Goal: Information Seeking & Learning: Learn about a topic

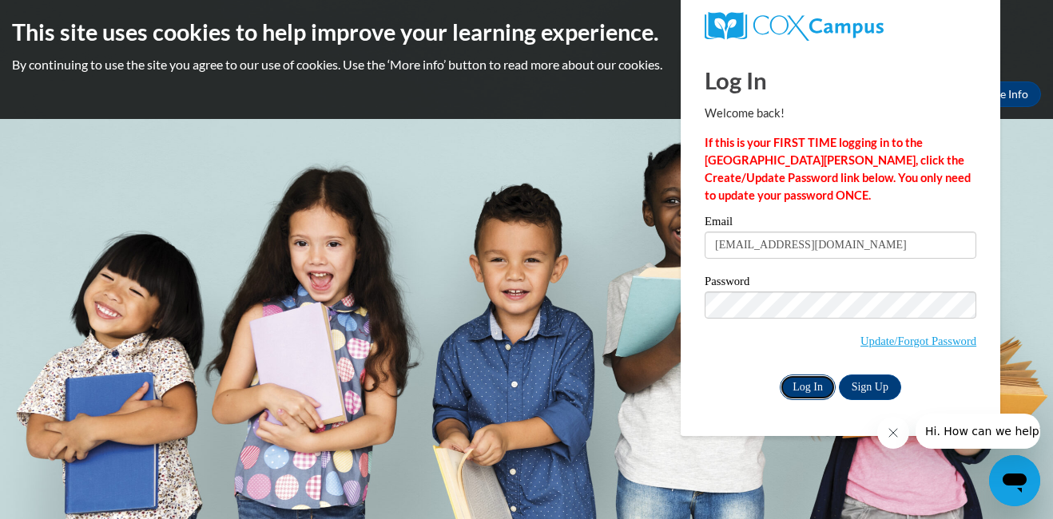
click at [796, 387] on input "Log In" at bounding box center [808, 388] width 56 height 26
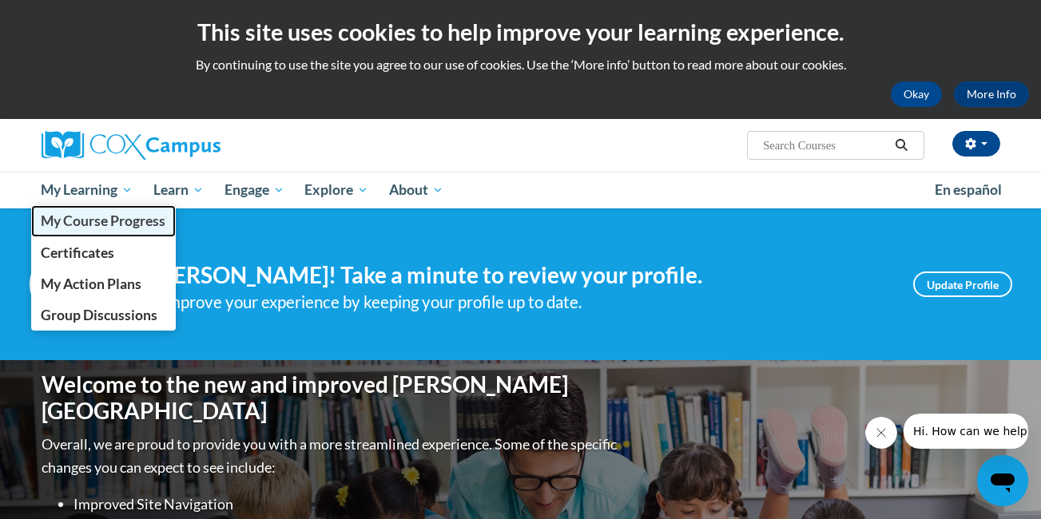
click at [100, 221] on span "My Course Progress" at bounding box center [103, 220] width 125 height 17
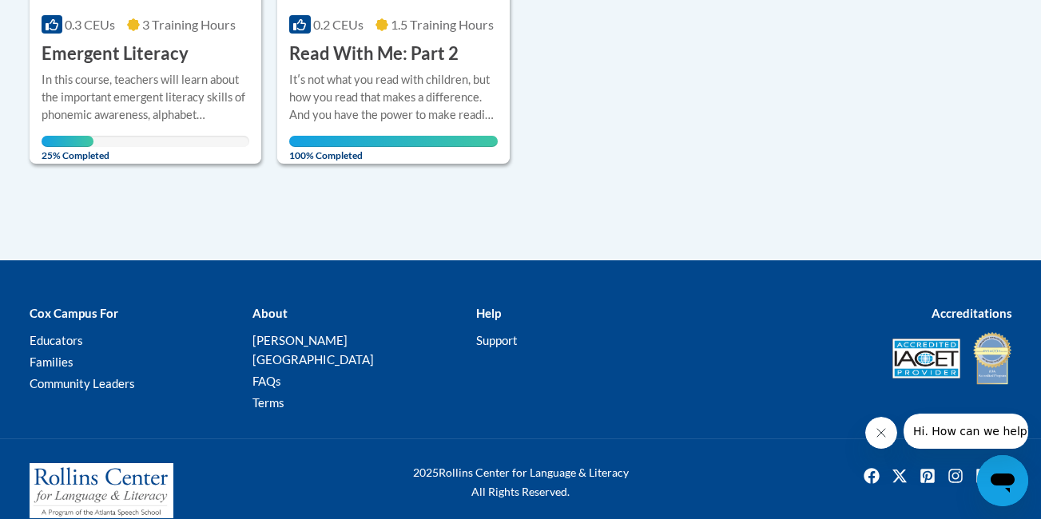
scroll to position [613, 0]
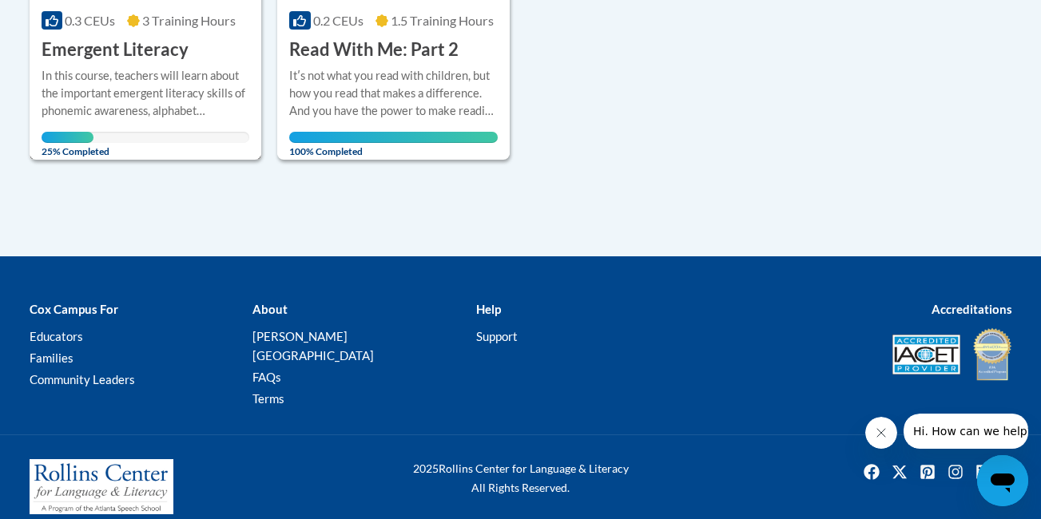
click at [135, 77] on div "In this course, teachers will learn about the important emergent literacy skill…" at bounding box center [146, 93] width 208 height 53
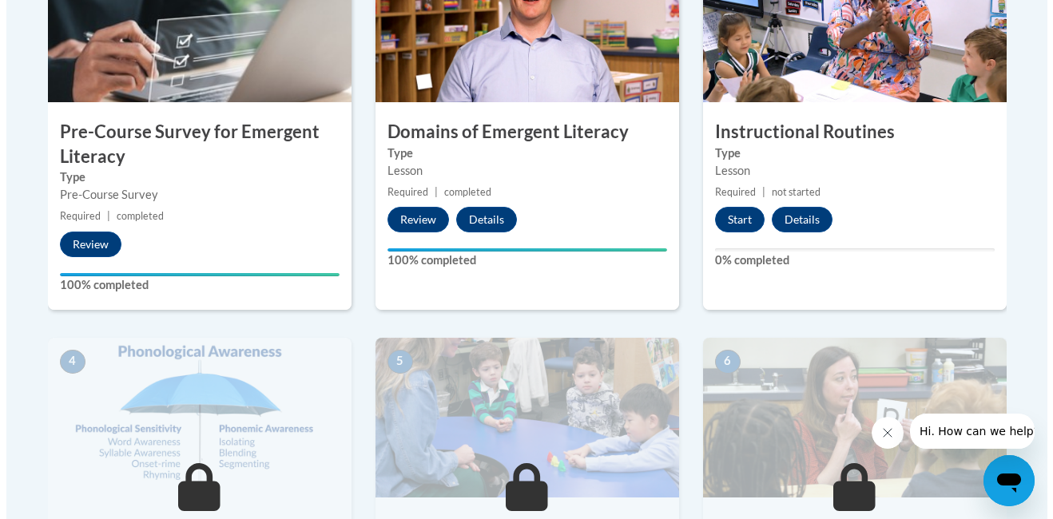
scroll to position [607, 0]
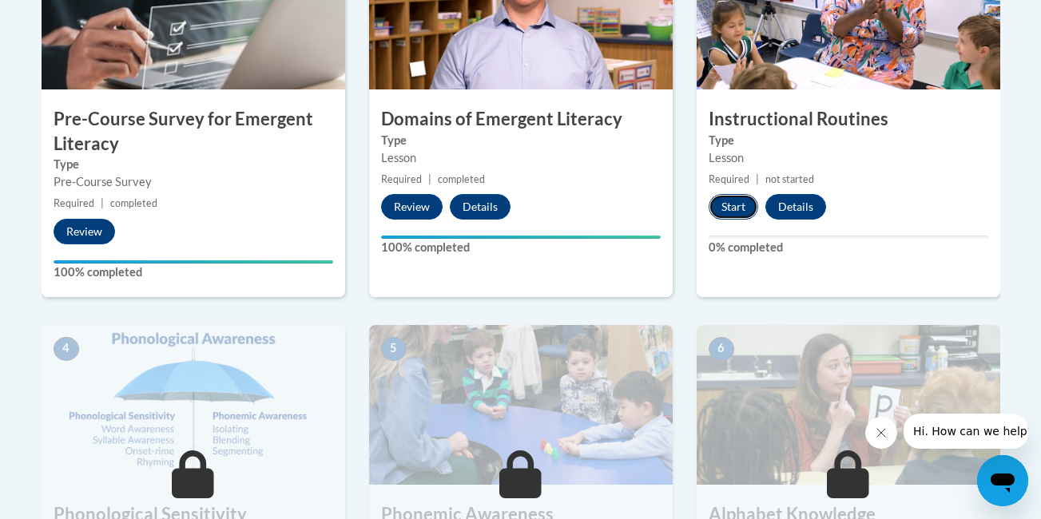
click at [732, 210] on button "Start" at bounding box center [734, 207] width 50 height 26
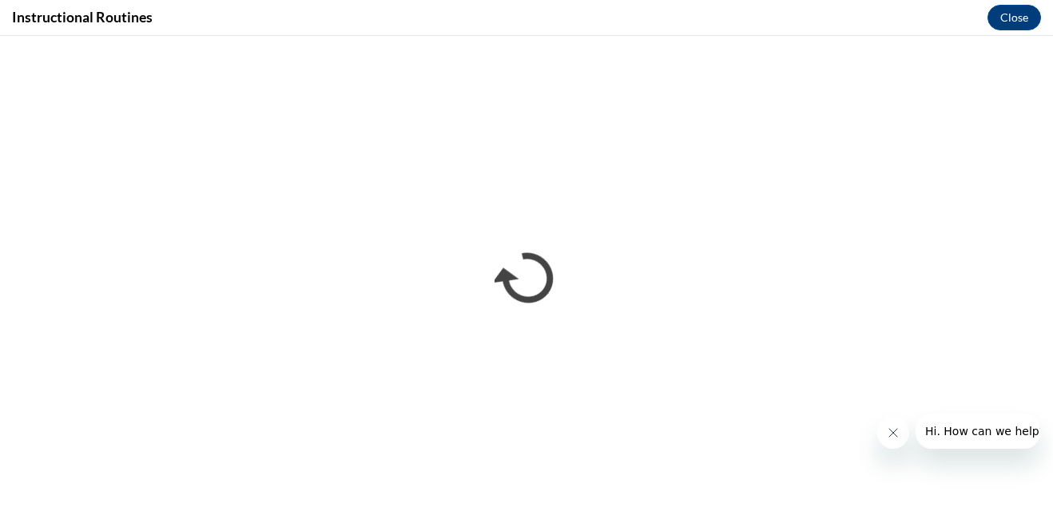
scroll to position [0, 0]
click at [887, 436] on icon "Close message from company" at bounding box center [892, 433] width 13 height 13
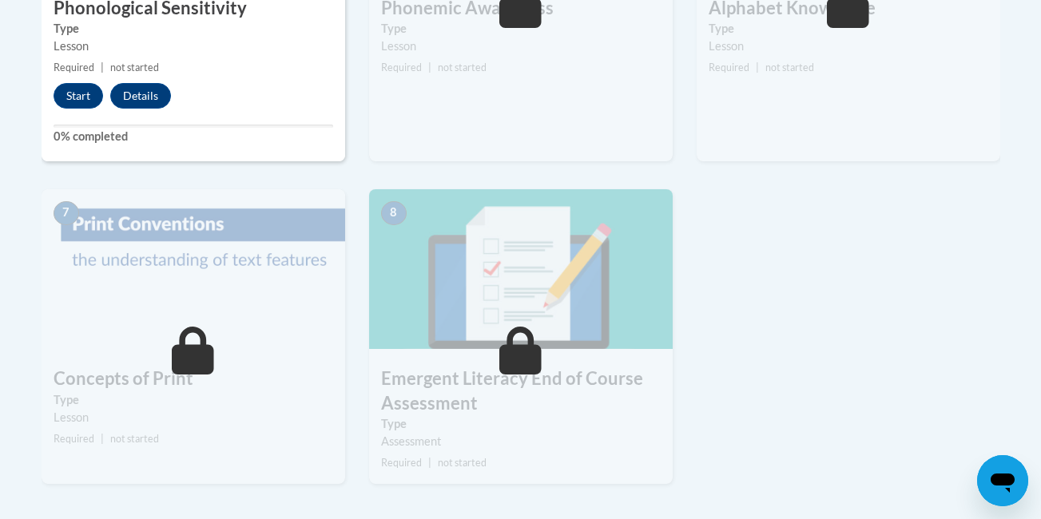
scroll to position [879, 0]
